Goal: Task Accomplishment & Management: Manage account settings

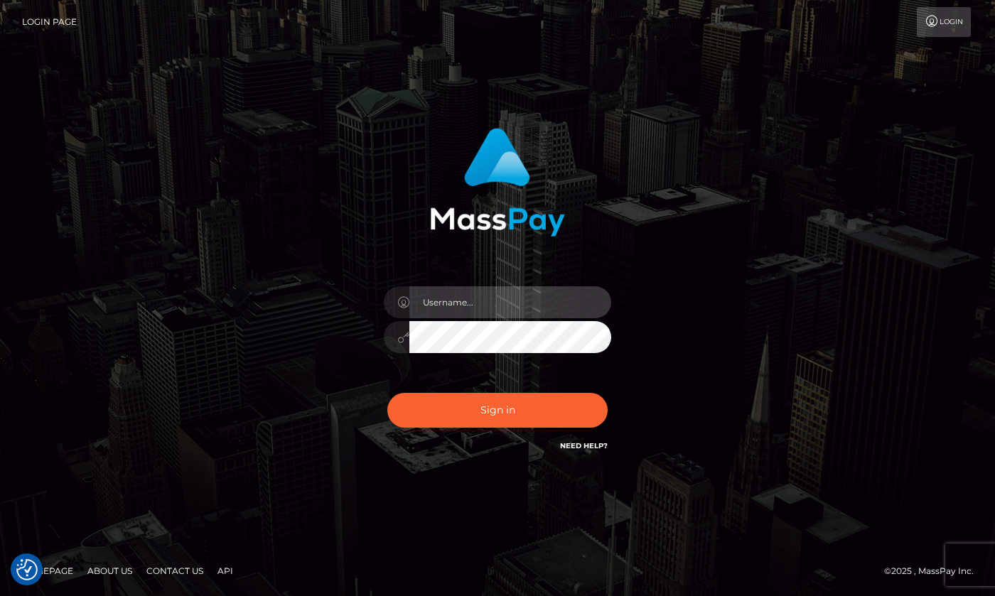
type input "hello.feetfinder"
click at [514, 296] on input "hello.feetfinder" at bounding box center [510, 302] width 202 height 32
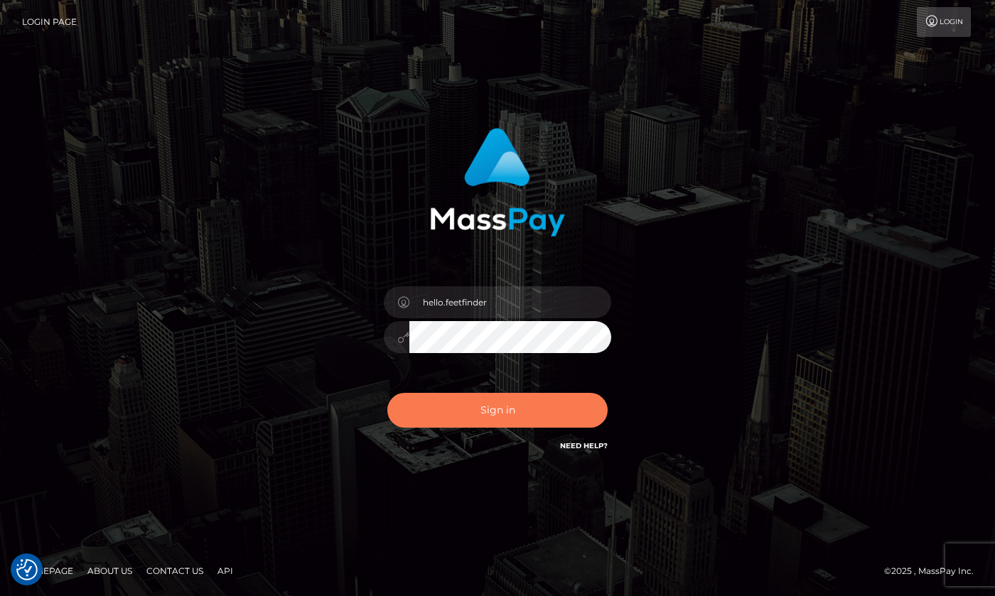
click at [536, 422] on button "Sign in" at bounding box center [497, 410] width 220 height 35
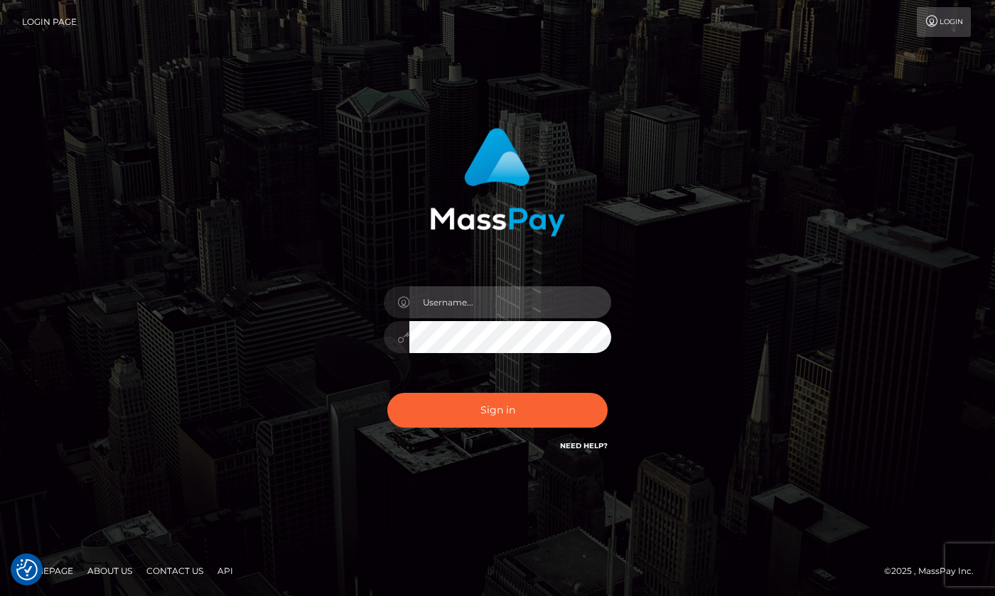
type input "hello.feetfinder"
click at [502, 303] on input "hello.feetfinder" at bounding box center [510, 302] width 202 height 32
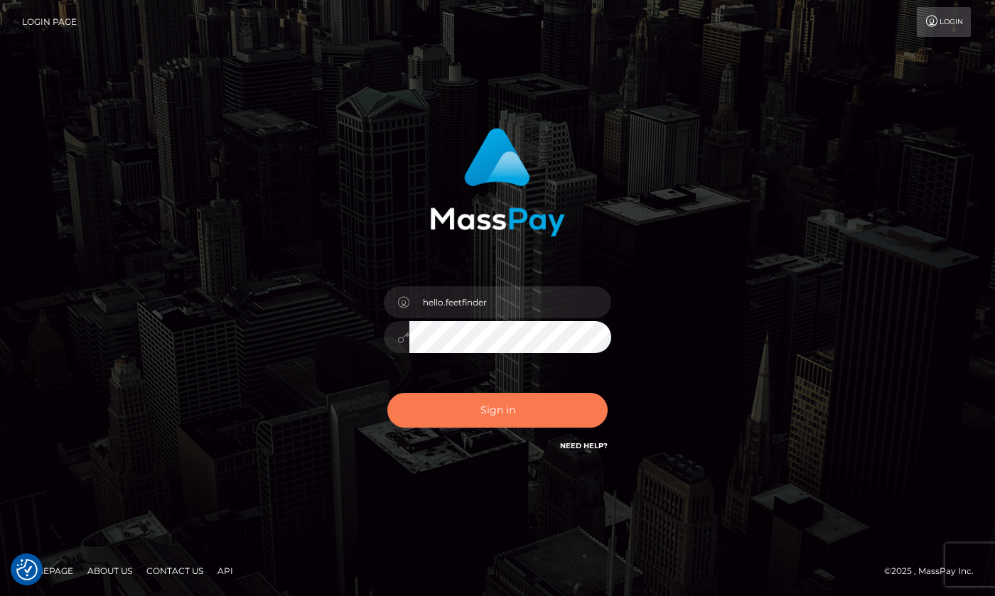
click at [543, 419] on button "Sign in" at bounding box center [497, 410] width 220 height 35
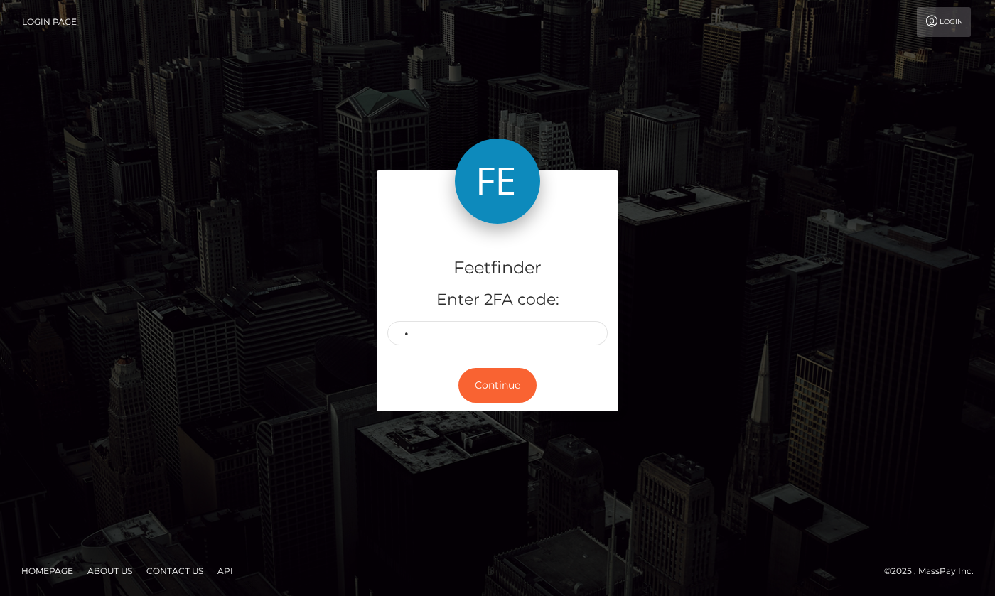
type input "3"
type input "5"
type input "9"
type input "5"
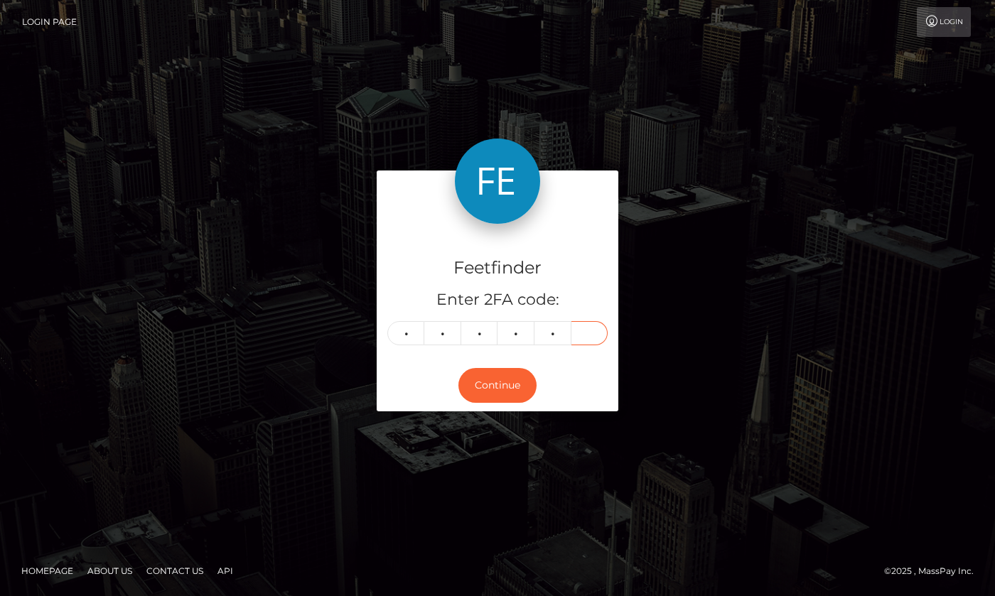
type input "7"
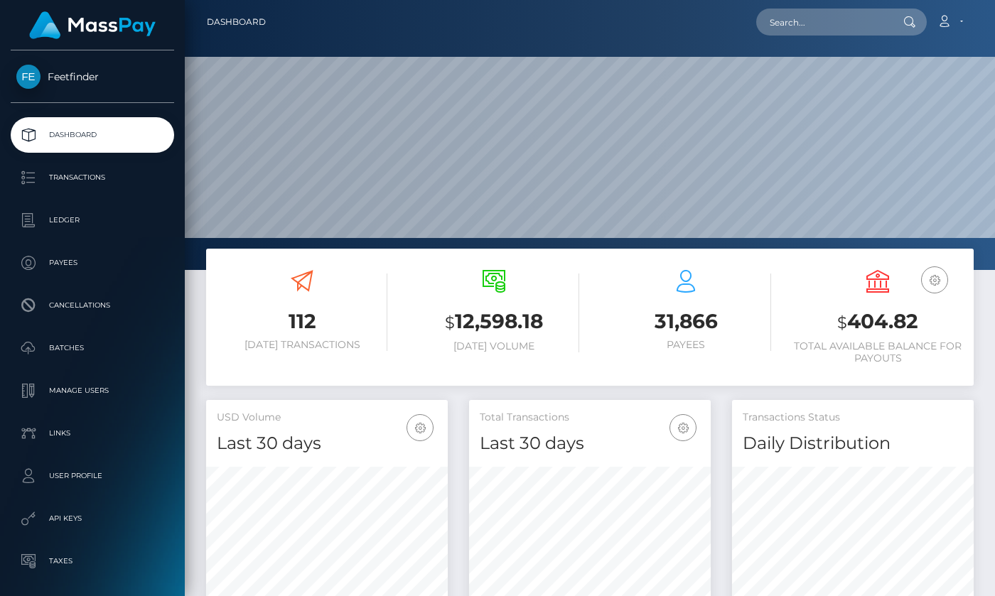
scroll to position [252, 242]
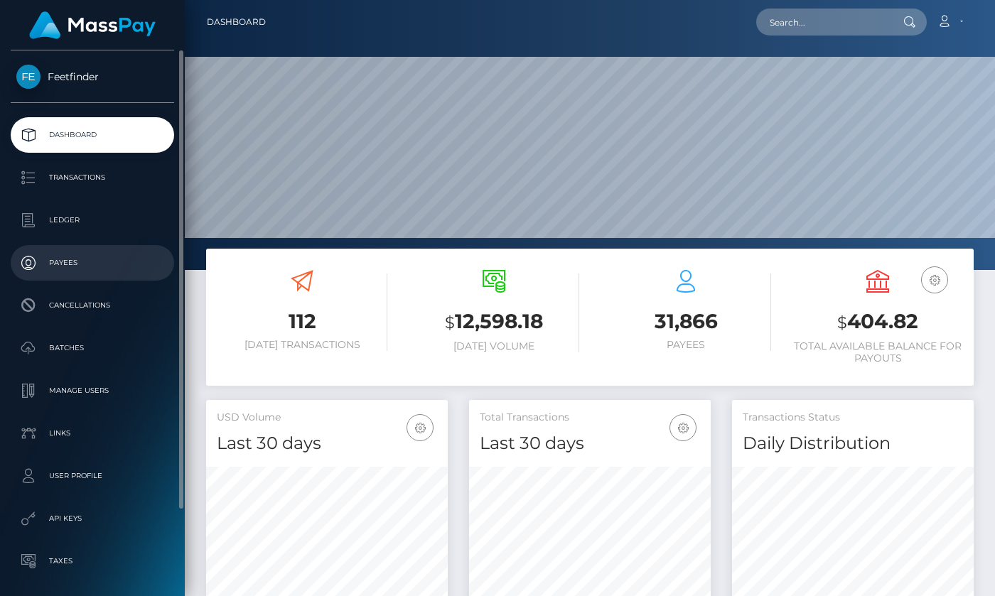
click at [72, 259] on p "Payees" at bounding box center [92, 262] width 152 height 21
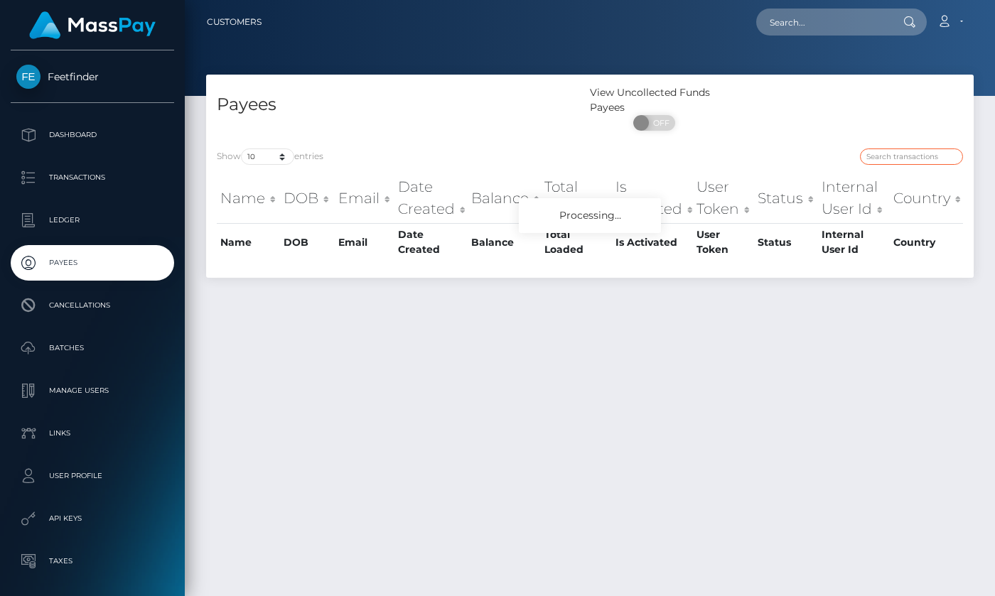
click at [885, 159] on input "search" at bounding box center [911, 156] width 103 height 16
paste input "9af6c9ab-8bfd-11f0-bd85-0694aced620b"
type input "9af6c9ab-8bfd-11f0-bd85-0694aced620b"
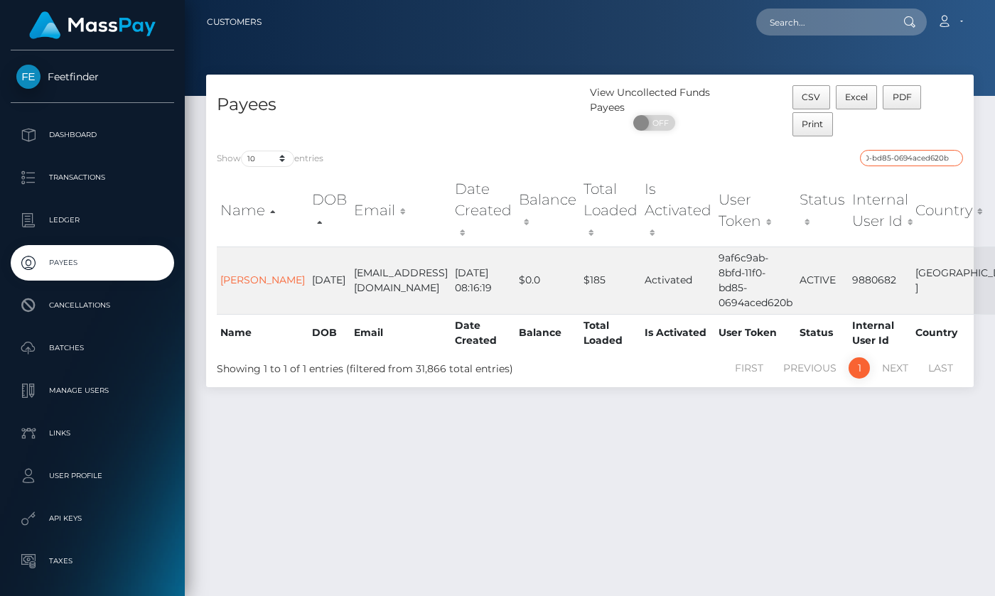
scroll to position [0, 0]
